Goal: Find specific page/section: Find specific page/section

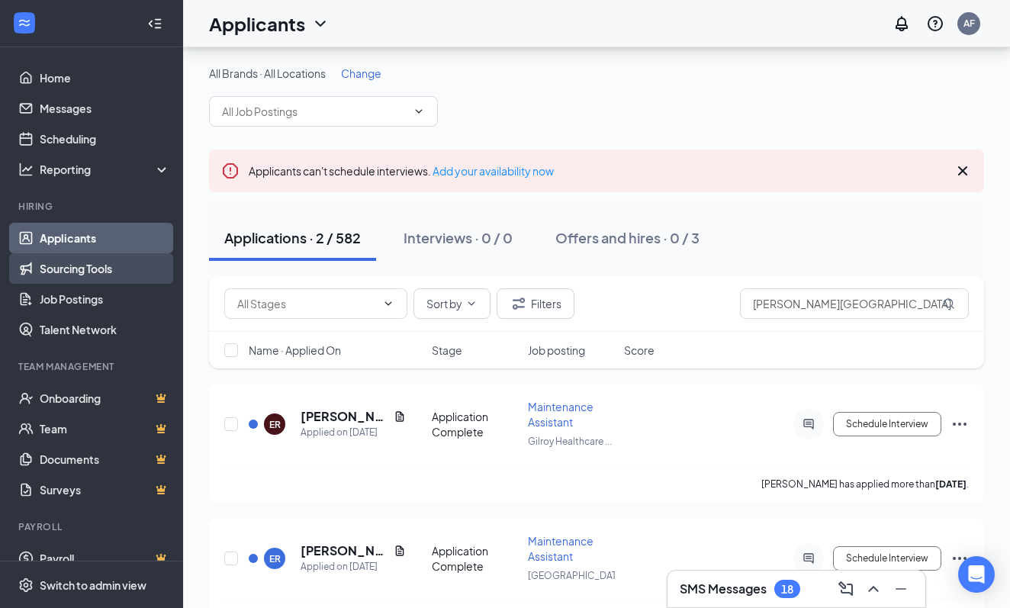
scroll to position [47, 0]
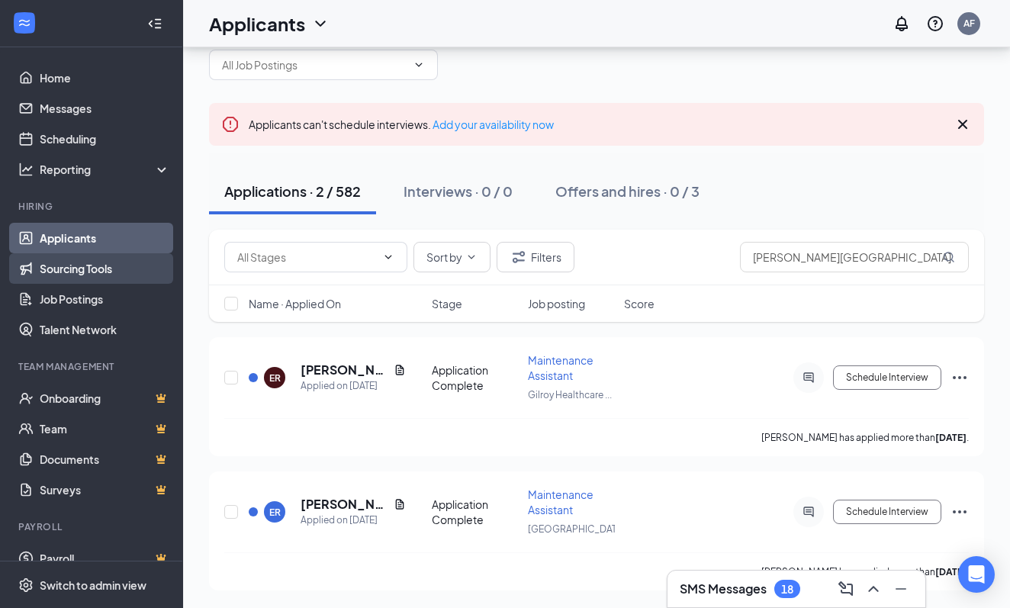
click at [116, 278] on link "Sourcing Tools" at bounding box center [105, 268] width 130 height 31
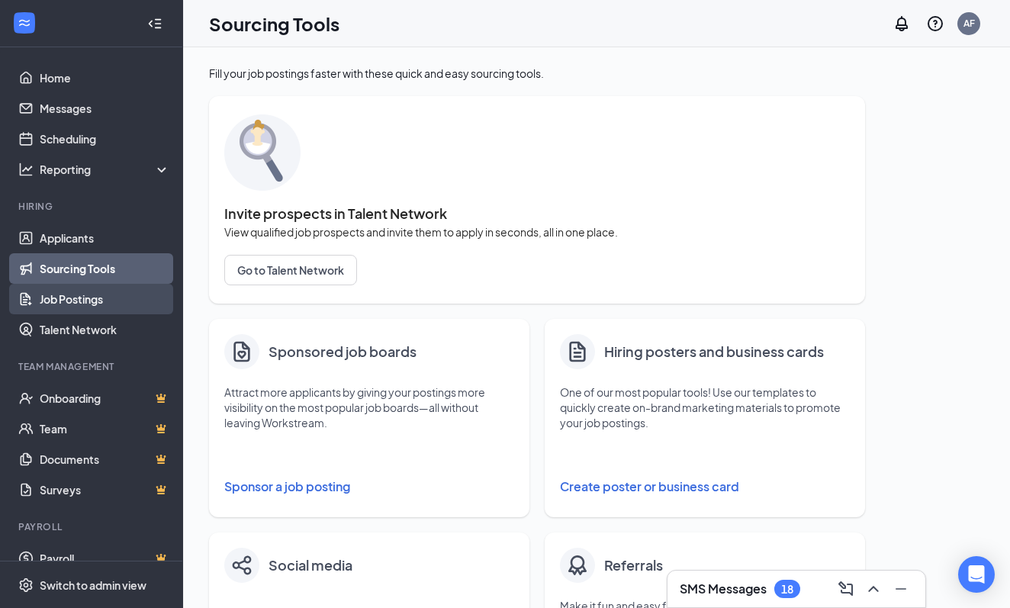
click at [117, 307] on link "Job Postings" at bounding box center [105, 299] width 130 height 31
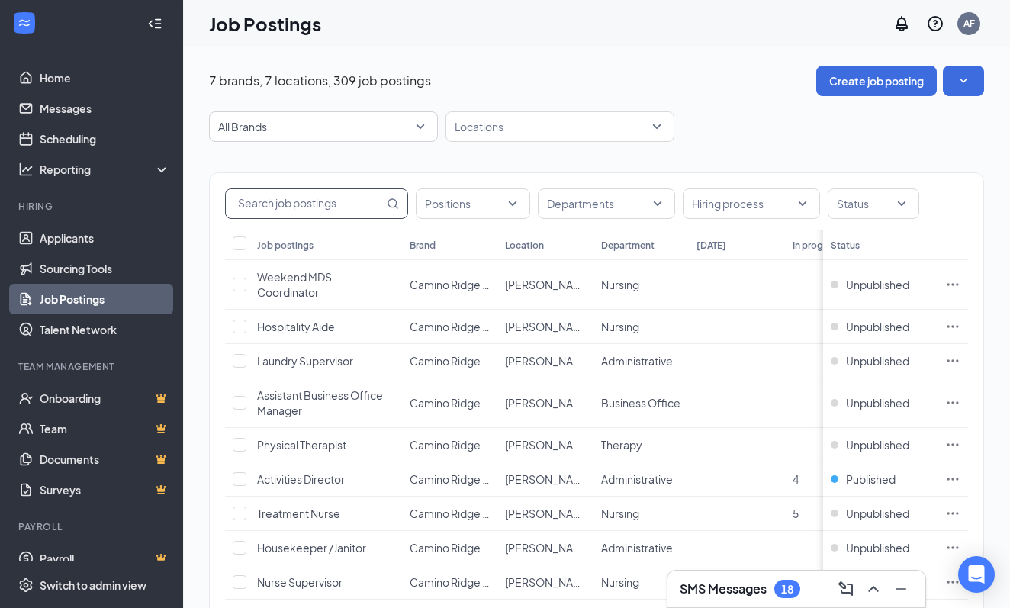
click at [307, 201] on input "text" at bounding box center [305, 203] width 158 height 29
type input "p"
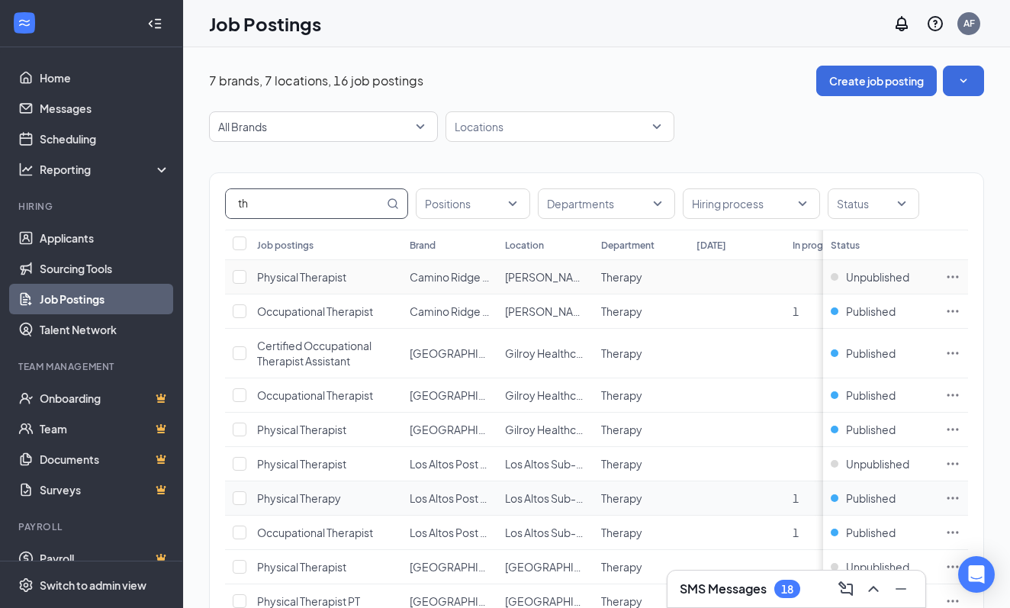
type input "t"
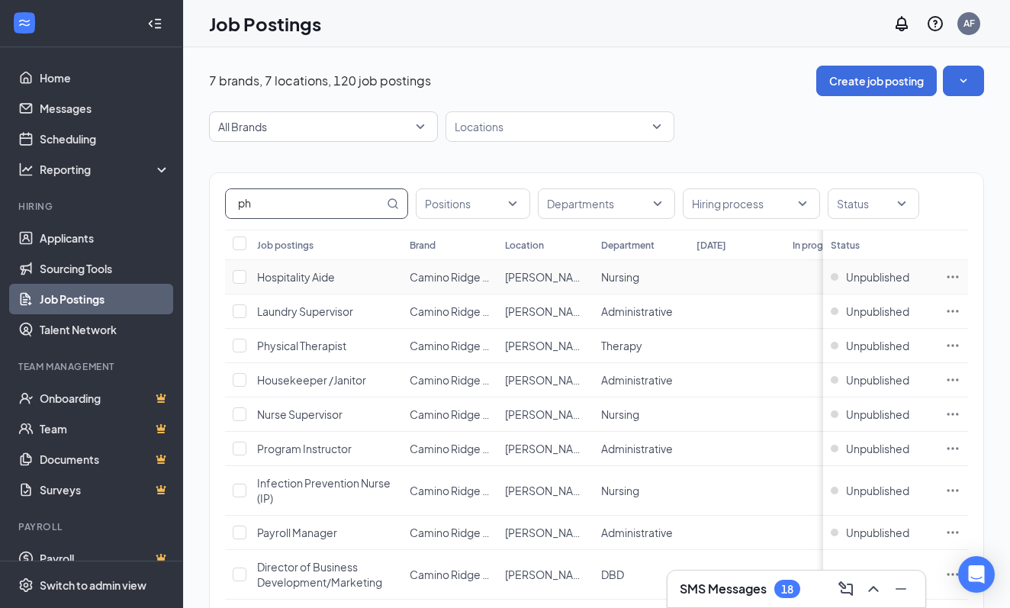
type input "phy"
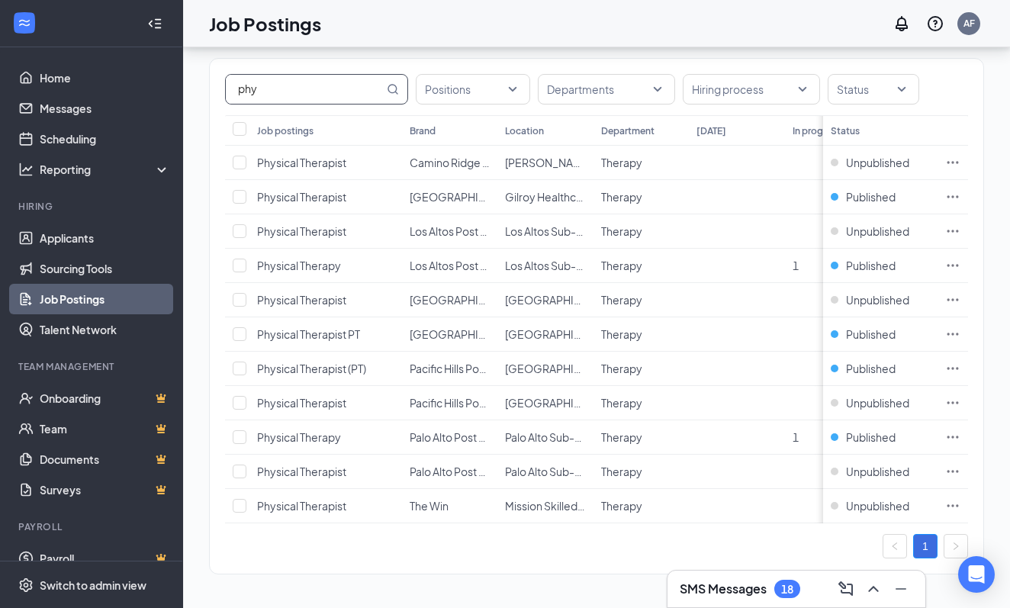
scroll to position [114, 0]
